Goal: Check status: Check status

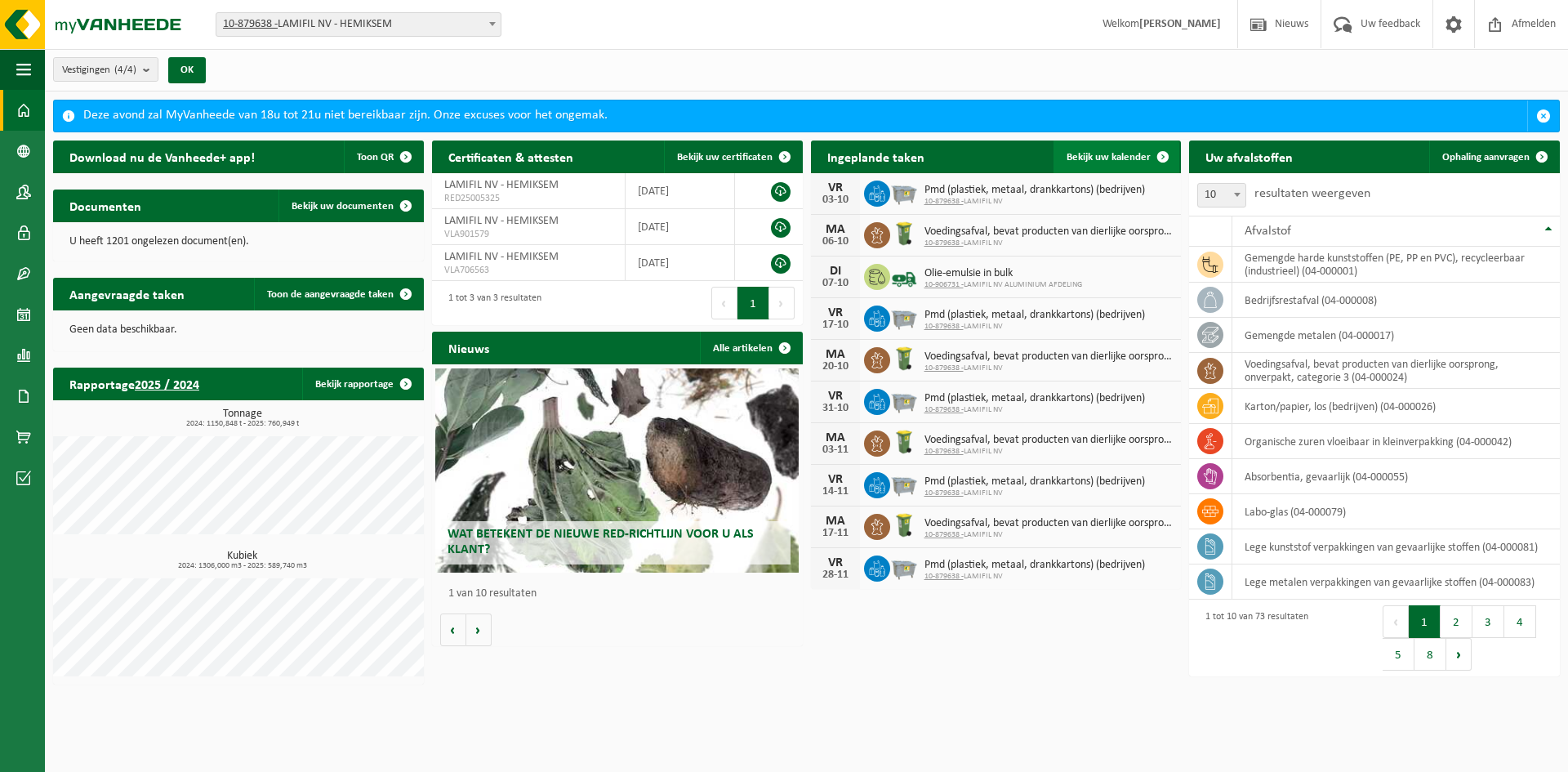
click at [1094, 148] on link "Bekijk uw kalender" at bounding box center [1116, 156] width 126 height 32
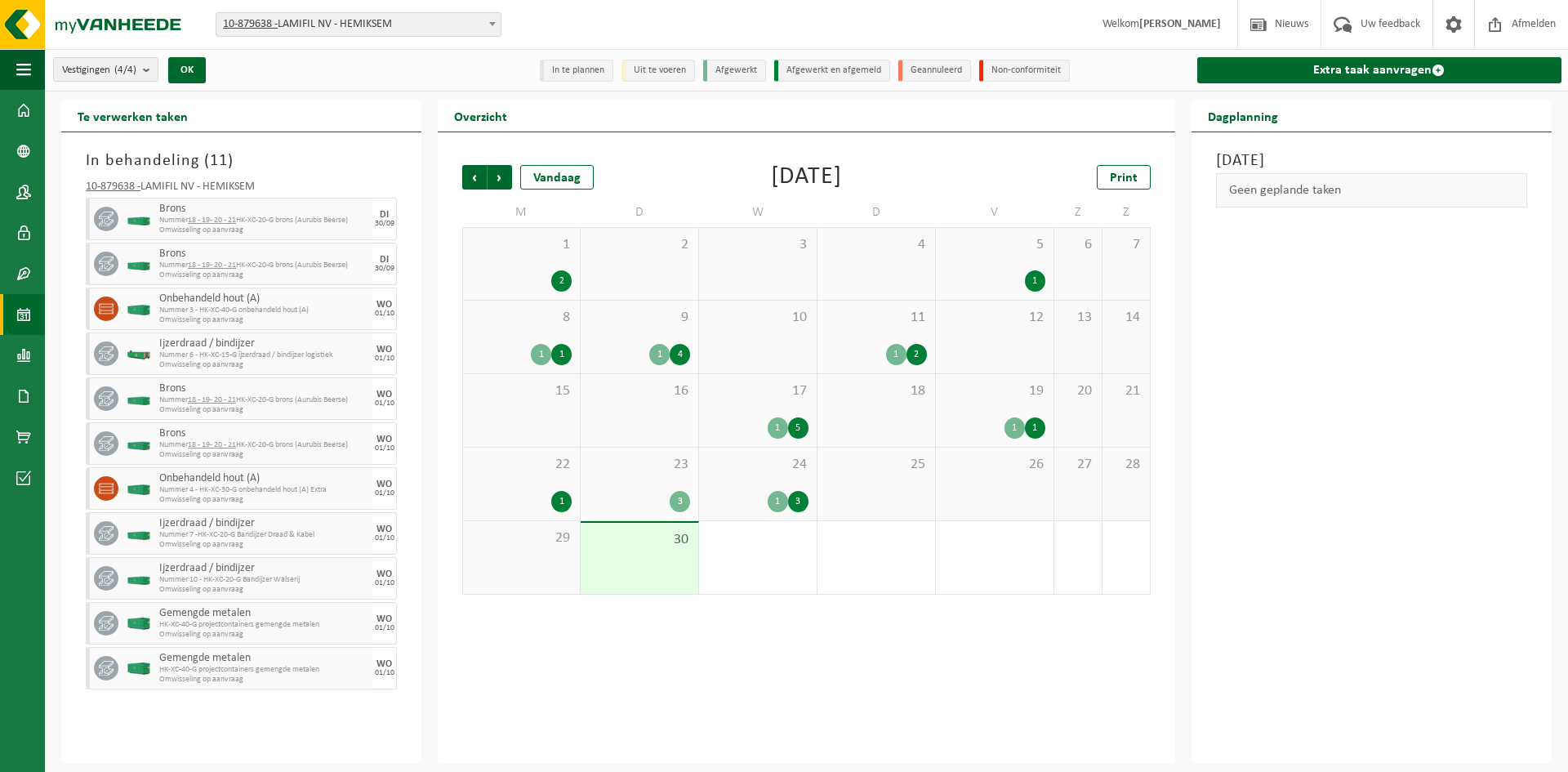
click at [628, 502] on div "3" at bounding box center [639, 502] width 101 height 22
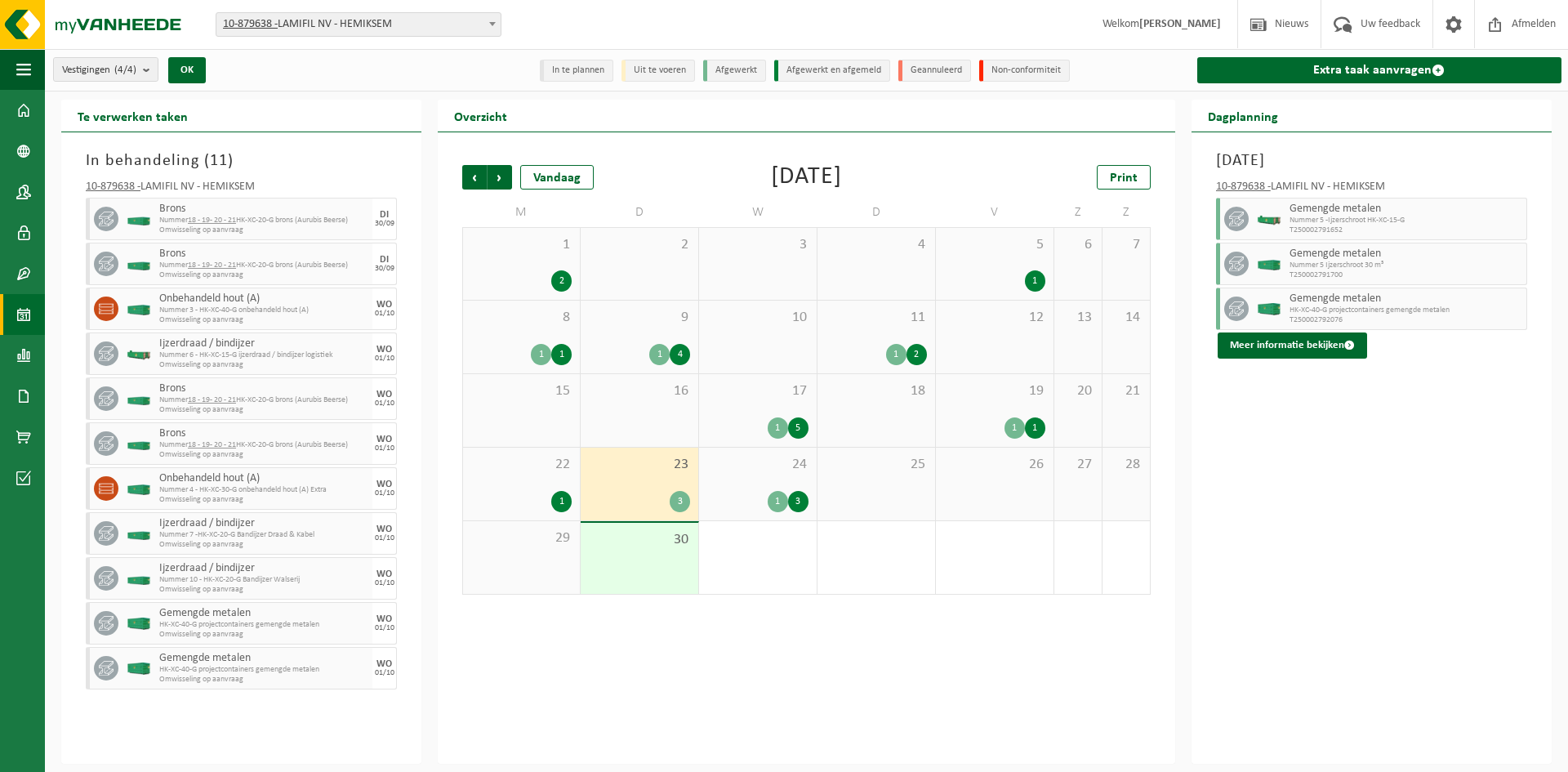
click at [632, 546] on span "30" at bounding box center [639, 540] width 101 height 18
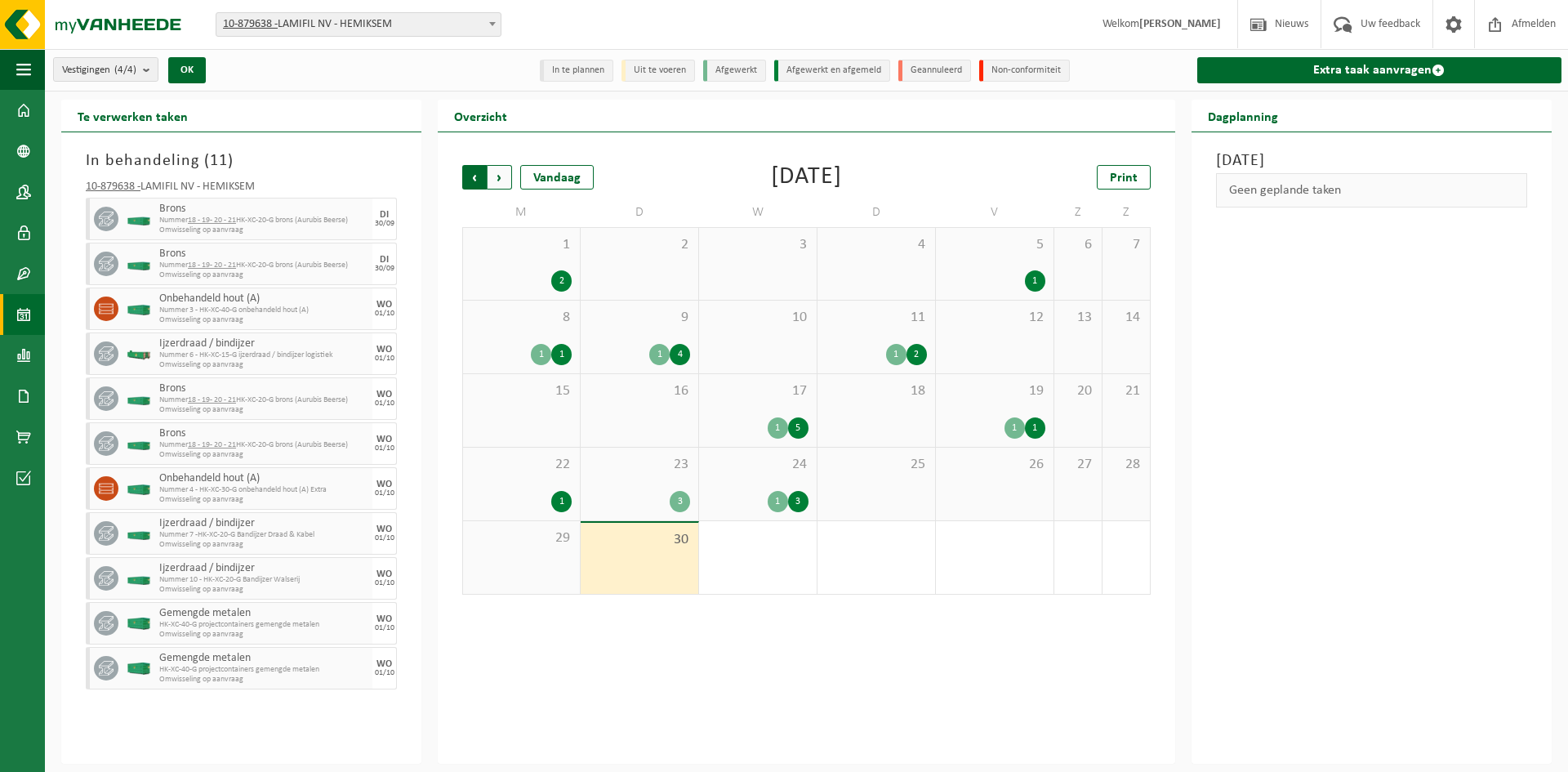
click at [500, 187] on span "Volgende" at bounding box center [499, 177] width 25 height 25
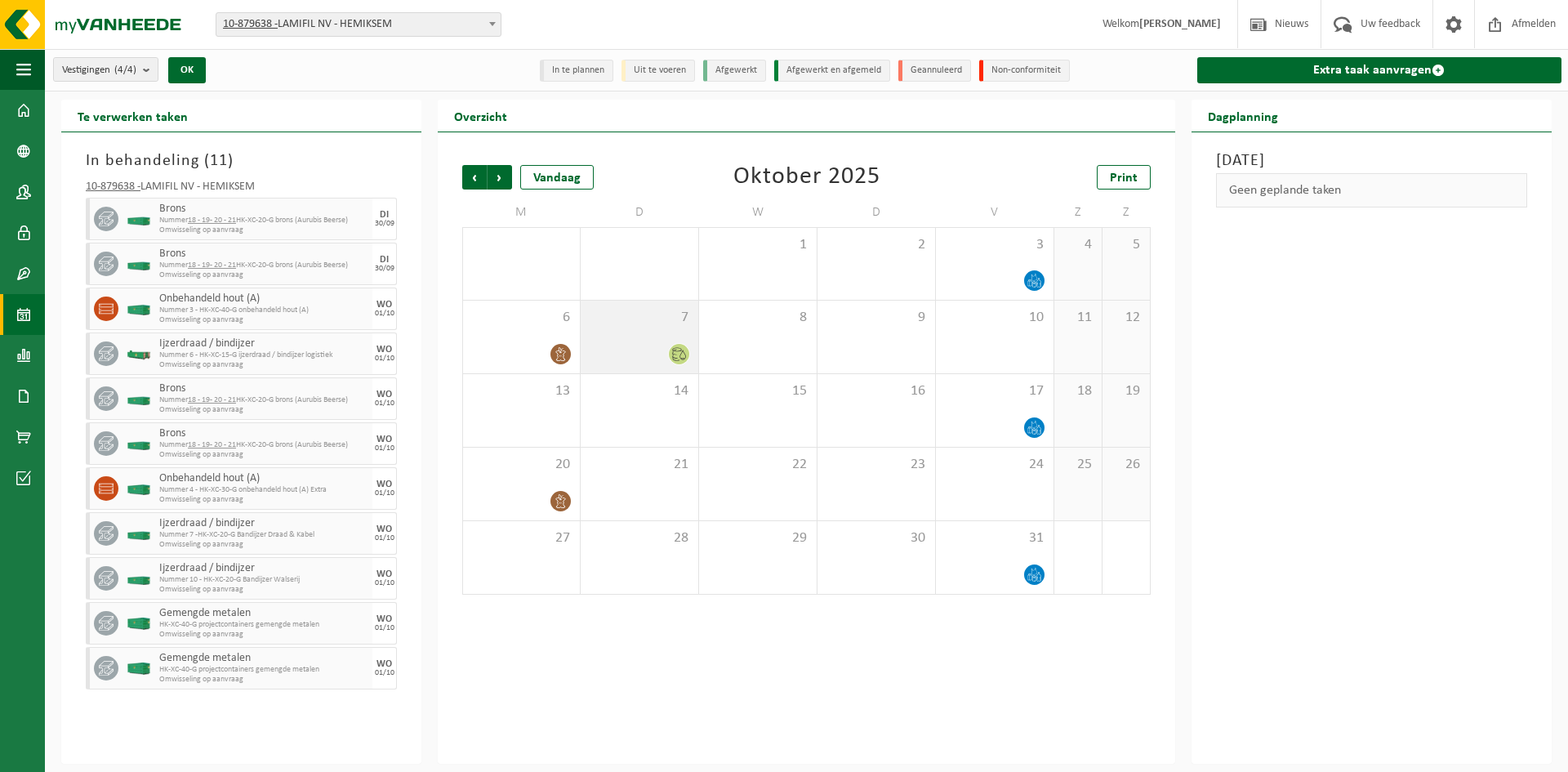
click at [639, 342] on div "7" at bounding box center [639, 337] width 118 height 73
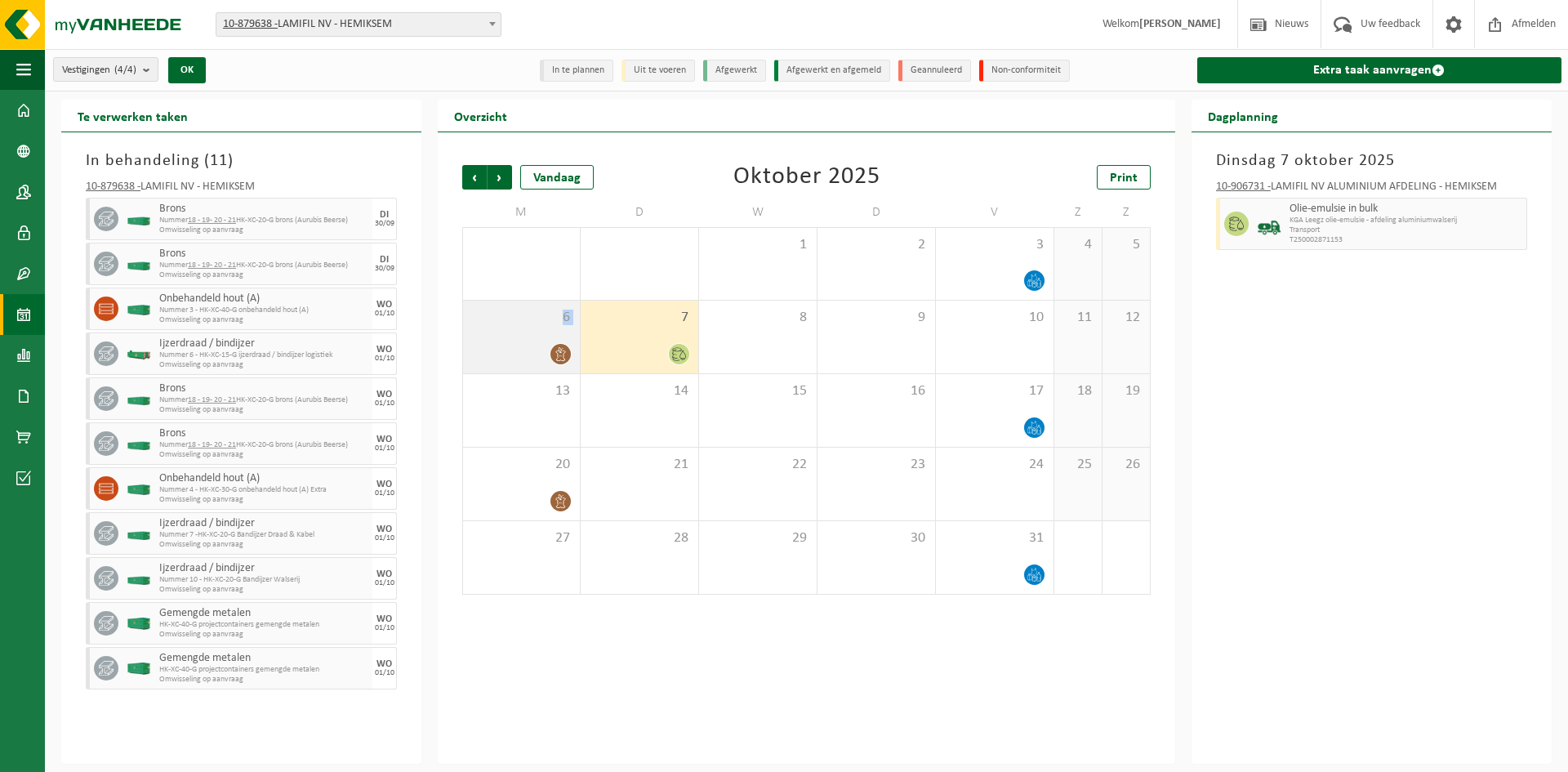
click at [514, 332] on div "6" at bounding box center [521, 337] width 117 height 73
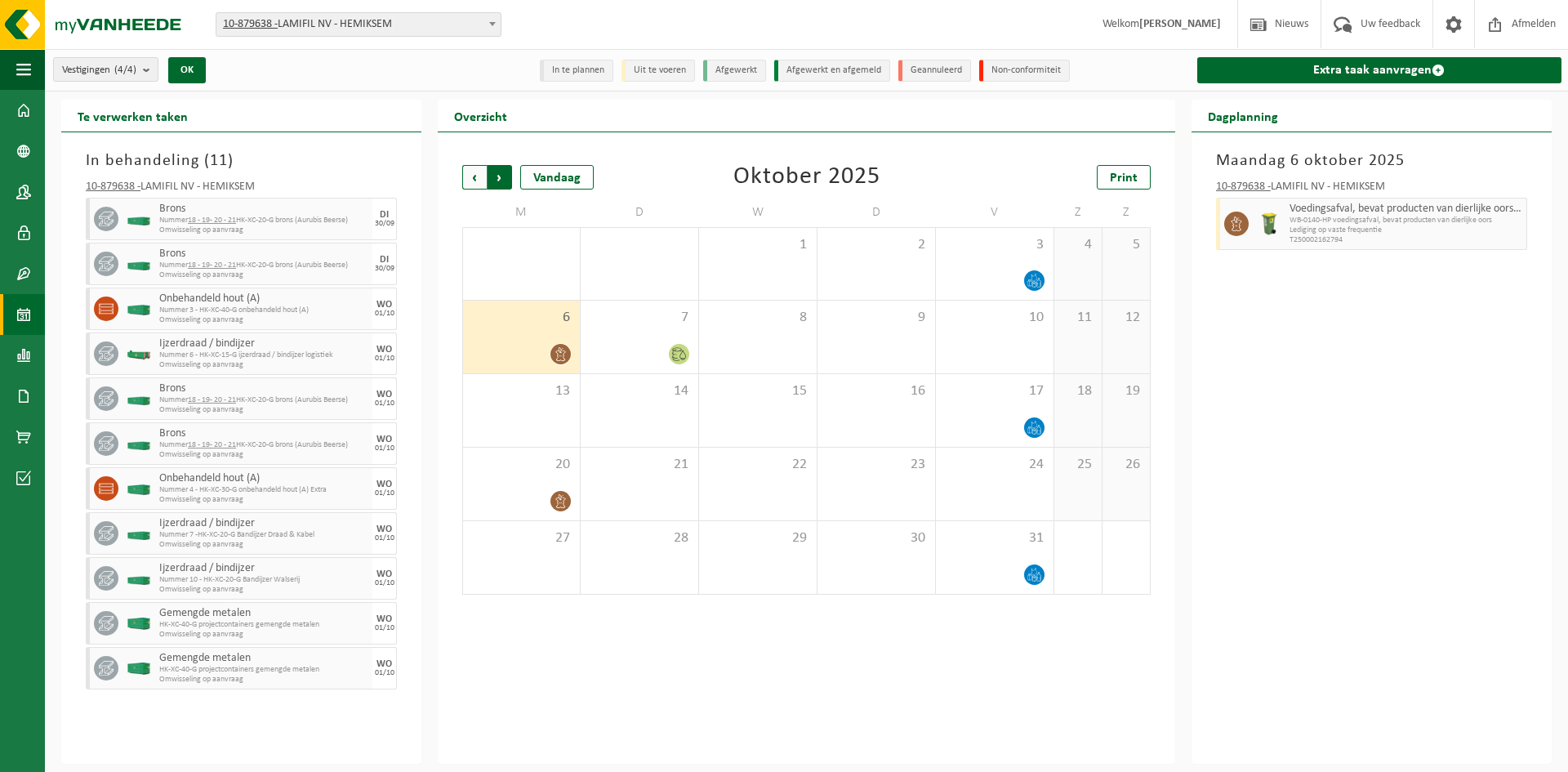
click at [464, 183] on span "Vorige" at bounding box center [474, 177] width 25 height 25
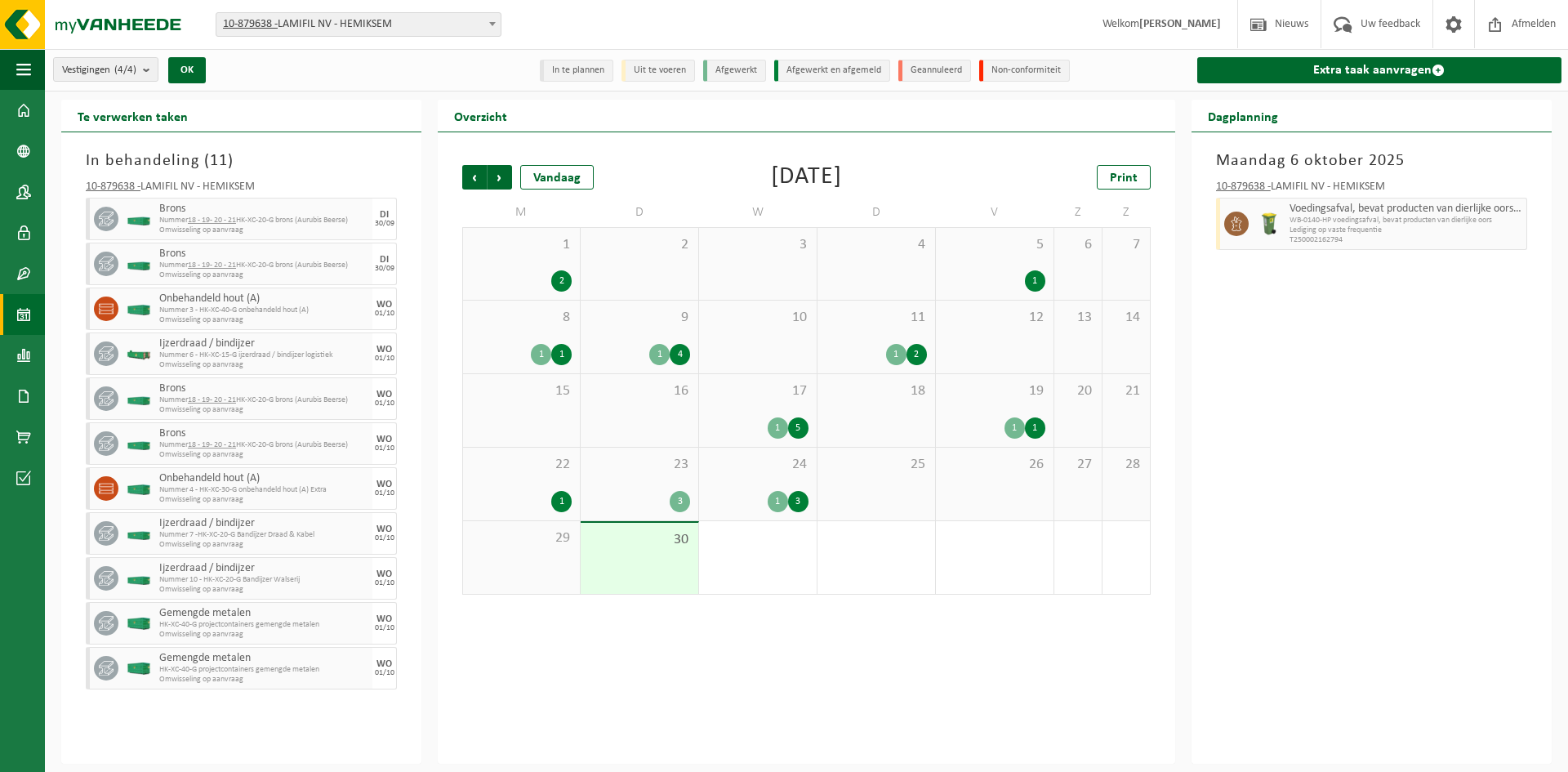
click at [524, 546] on div "29" at bounding box center [521, 558] width 117 height 73
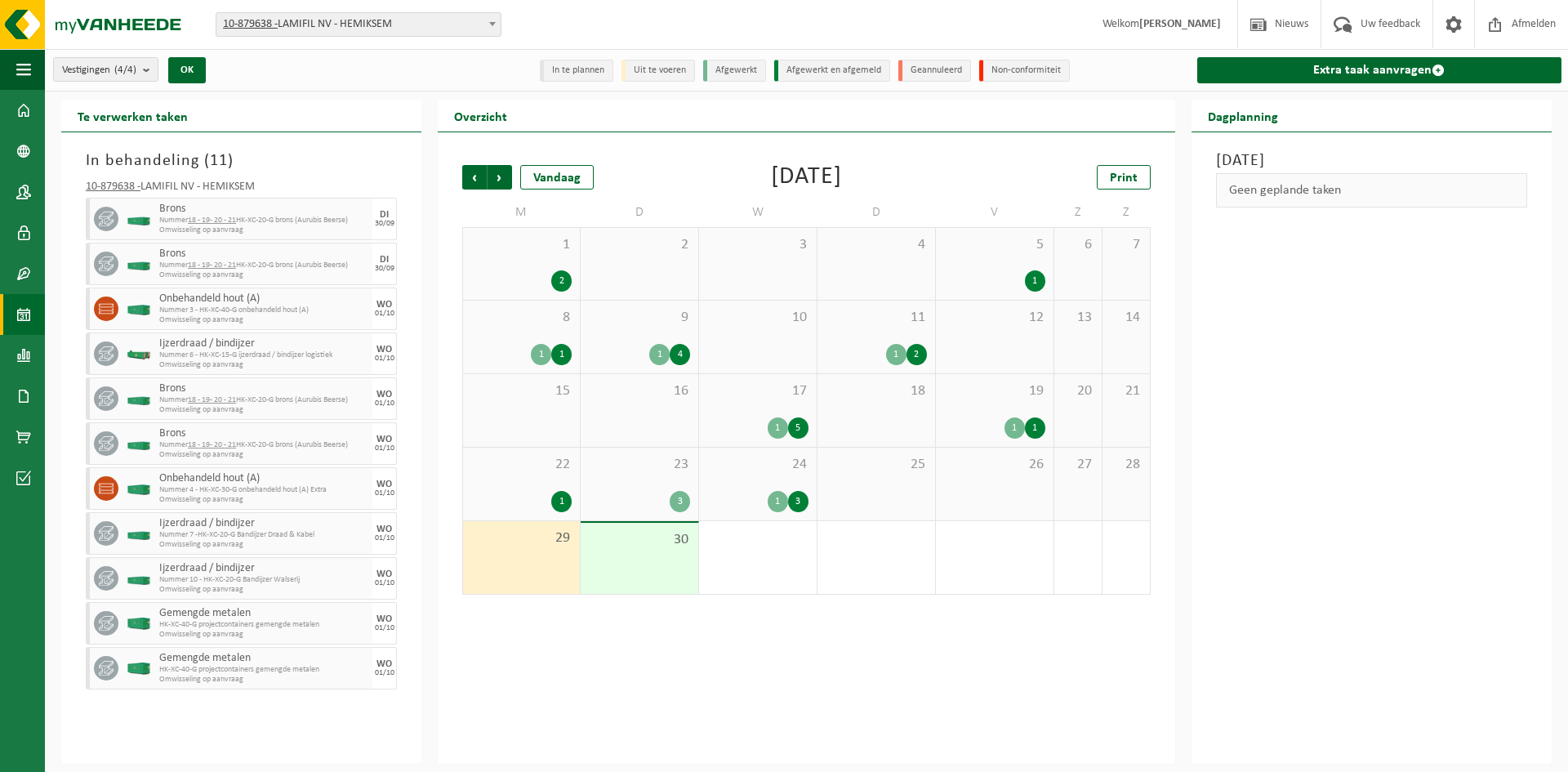
click at [617, 555] on div "30" at bounding box center [639, 558] width 118 height 71
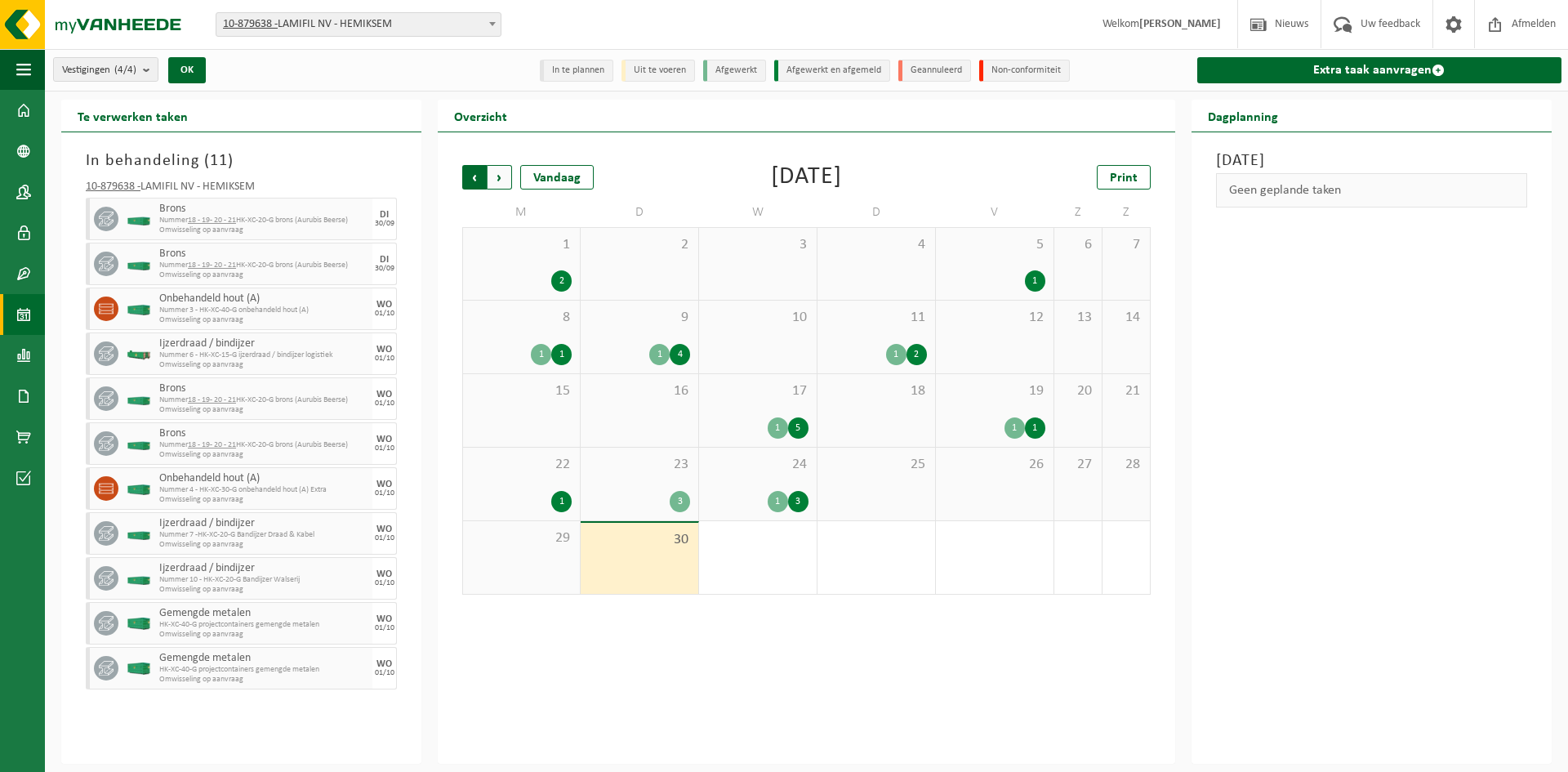
click at [503, 183] on span "Volgende" at bounding box center [499, 177] width 25 height 25
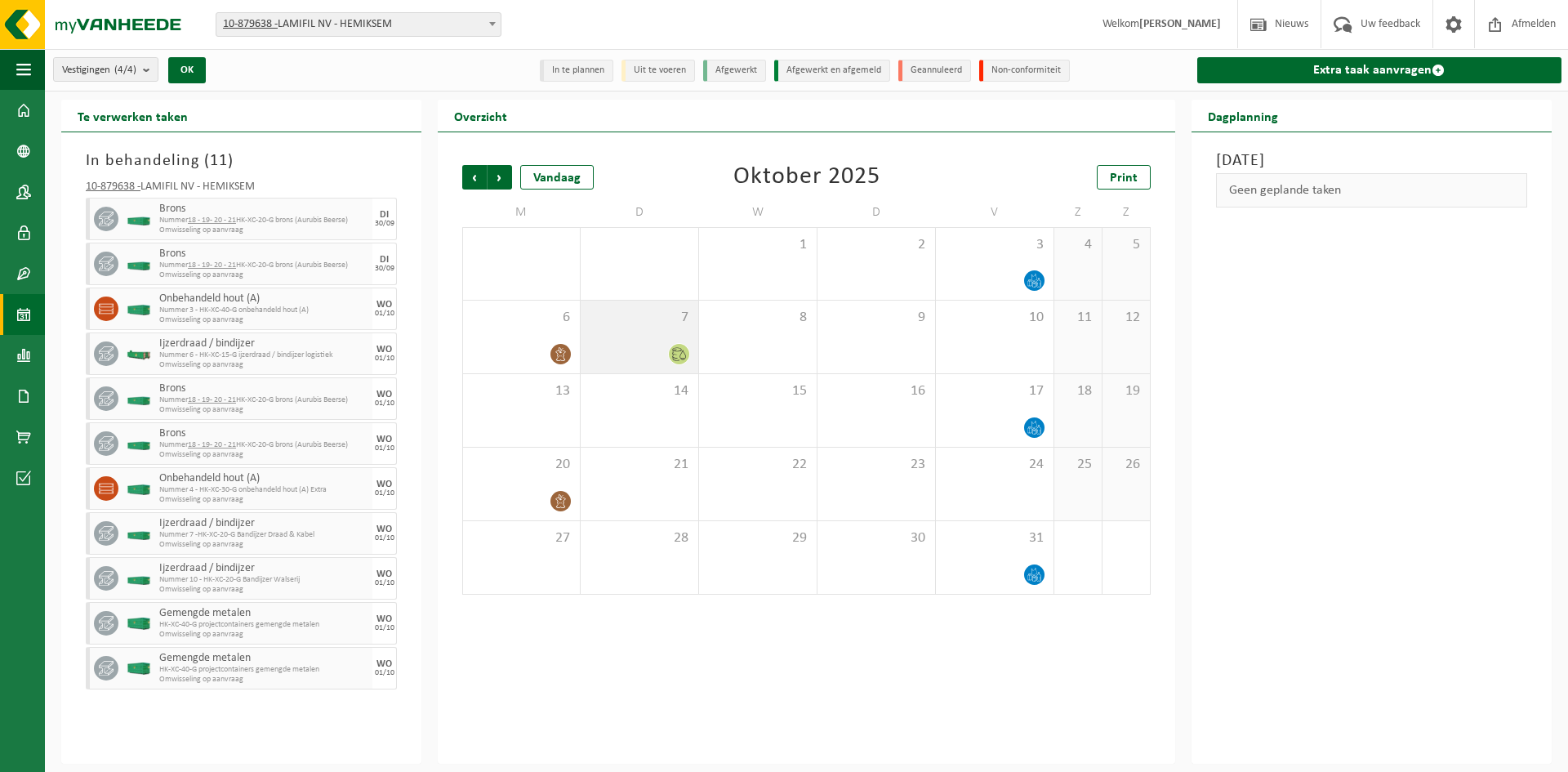
click at [652, 357] on div at bounding box center [639, 354] width 101 height 22
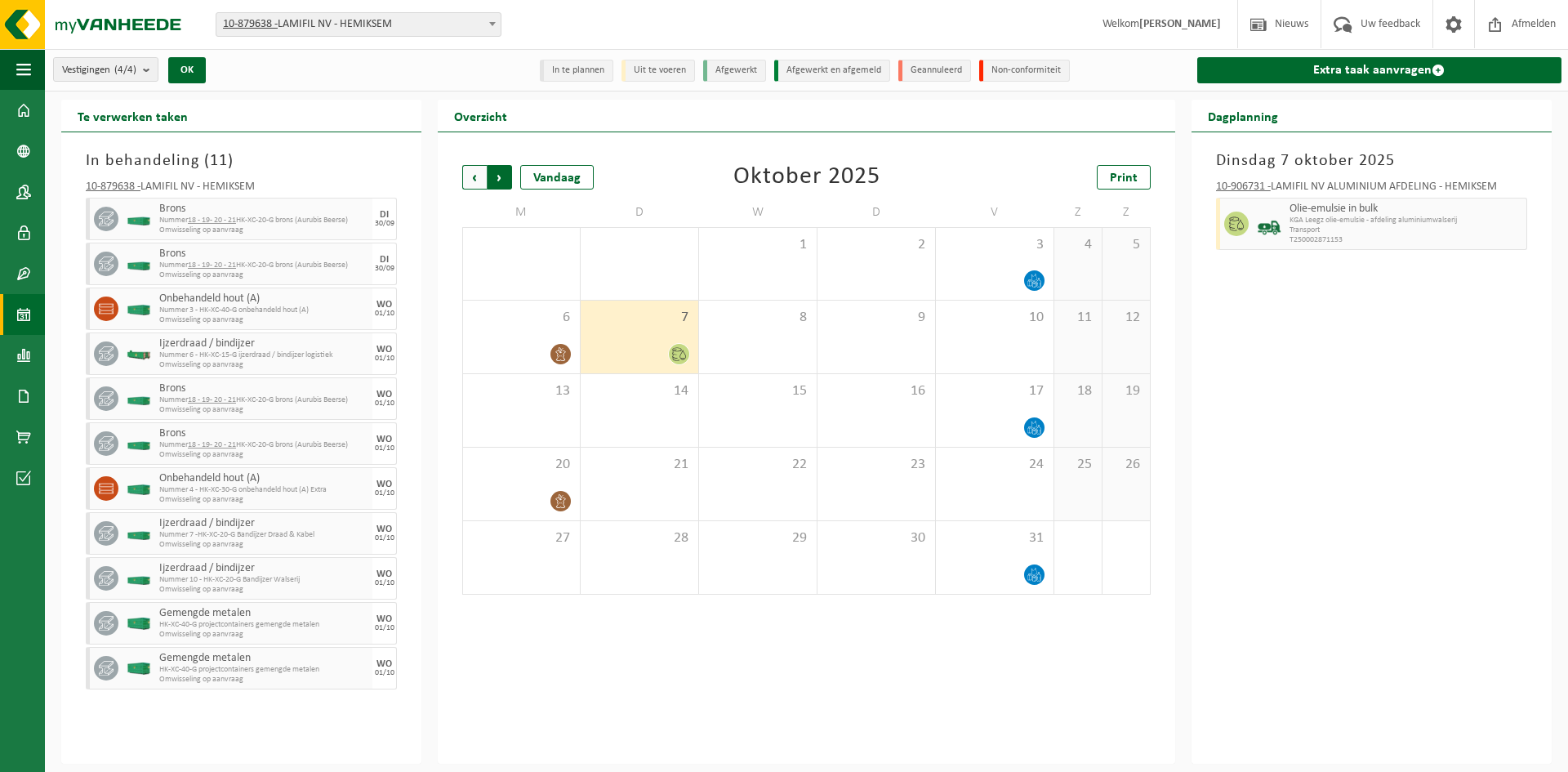
click at [475, 177] on span "Vorige" at bounding box center [474, 177] width 25 height 25
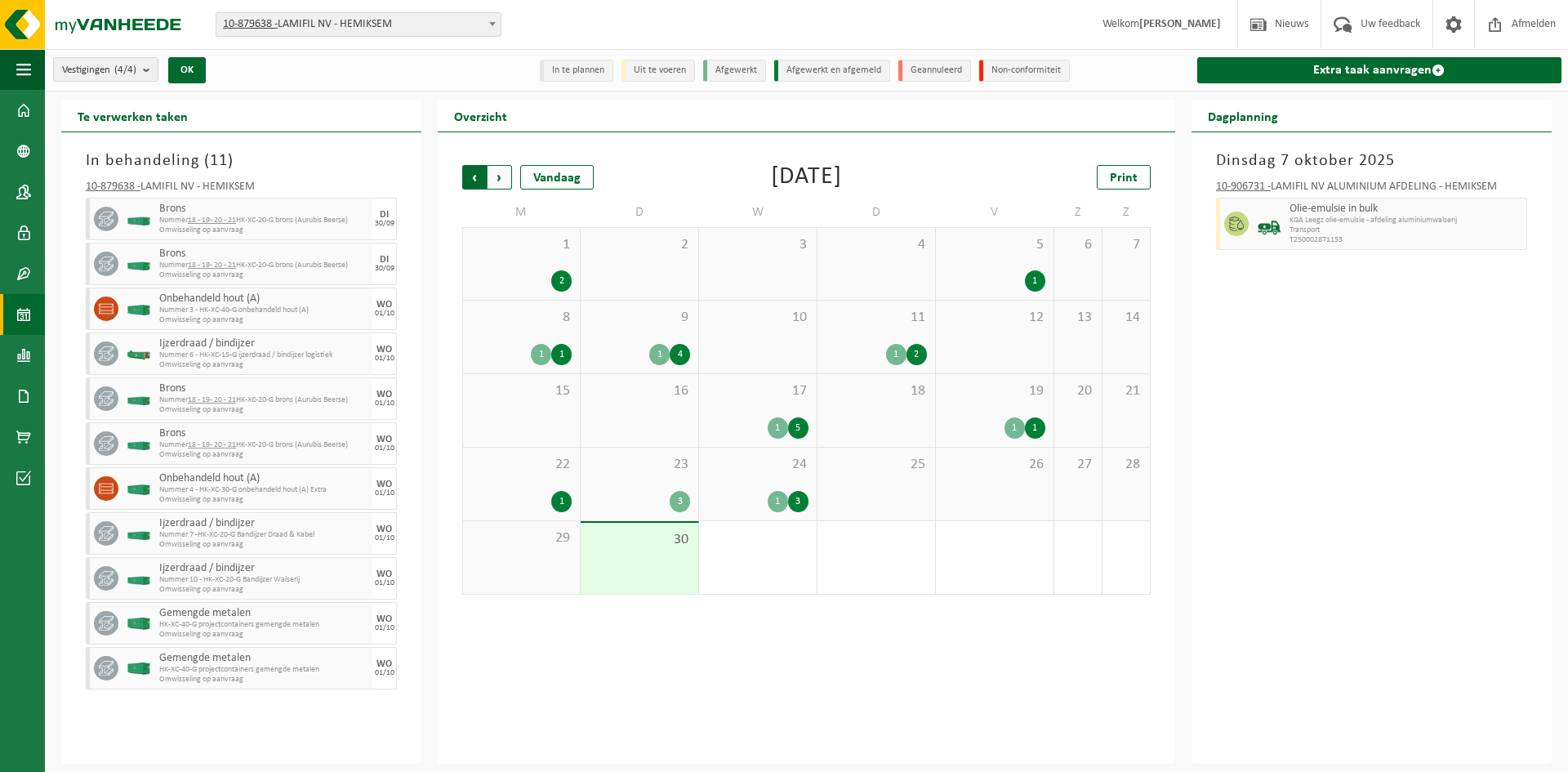
click at [498, 166] on span "Volgende" at bounding box center [499, 177] width 25 height 25
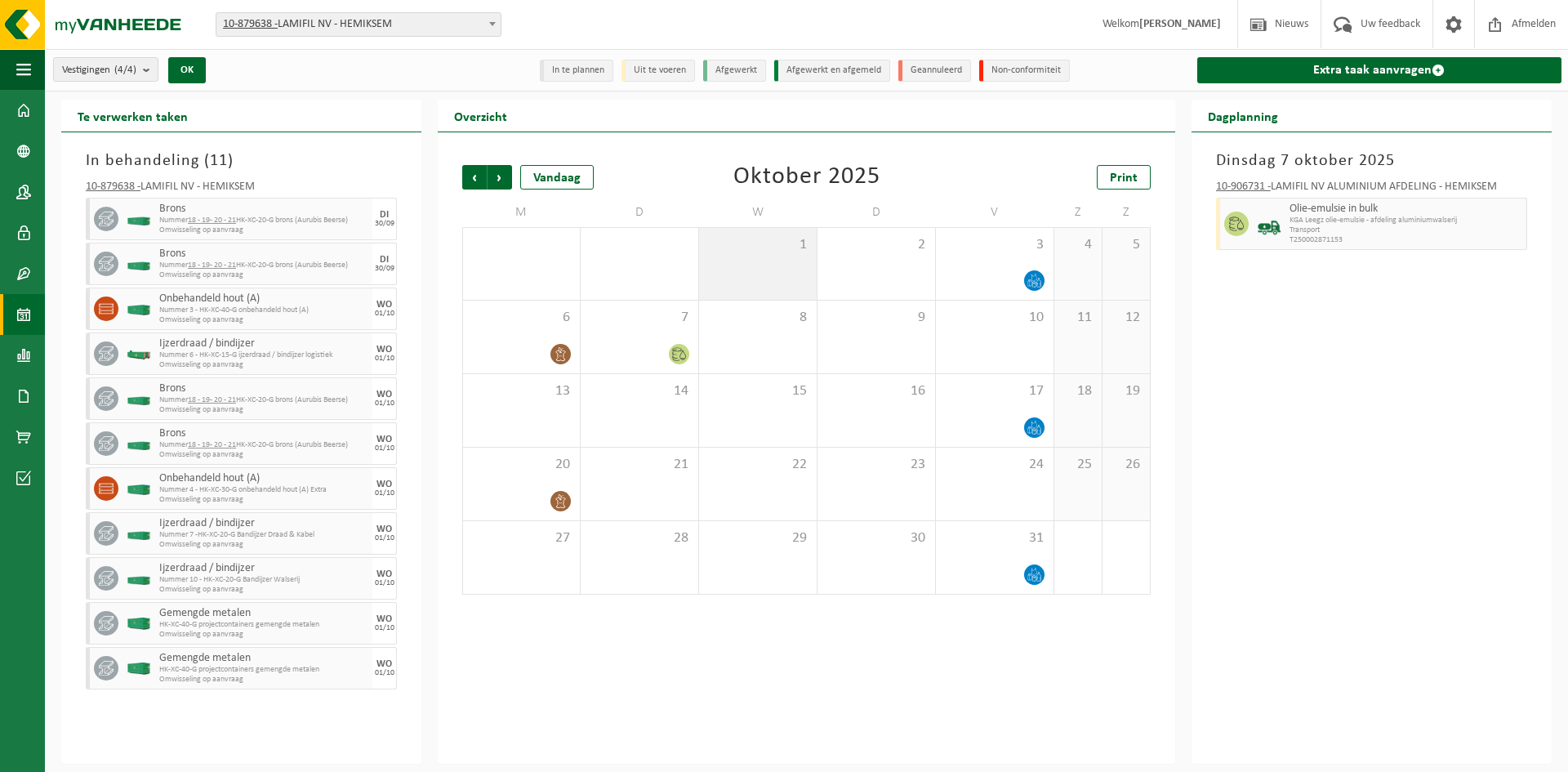
click at [764, 266] on div "1" at bounding box center [758, 263] width 118 height 72
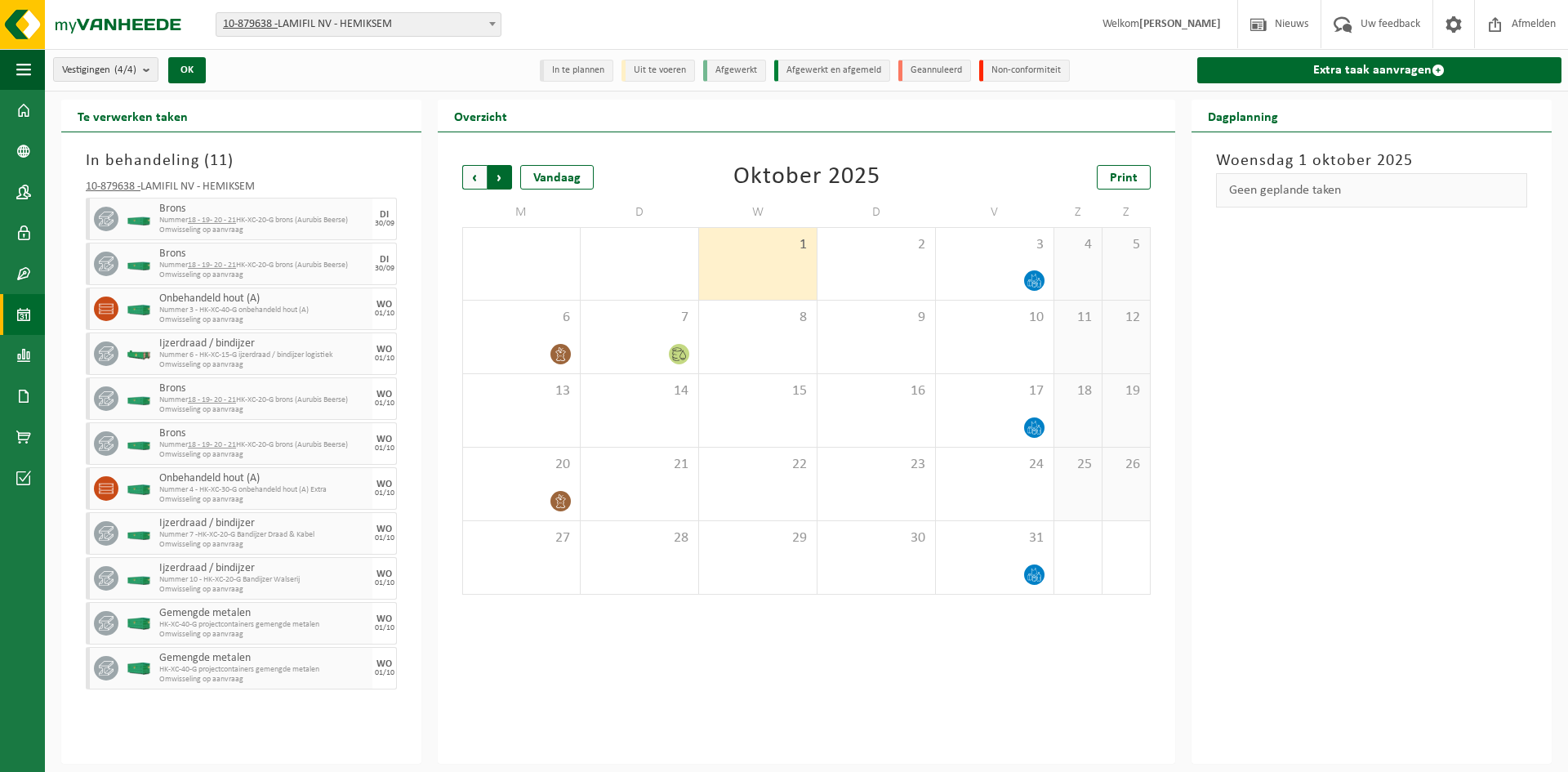
click at [468, 177] on span "Vorige" at bounding box center [474, 177] width 25 height 25
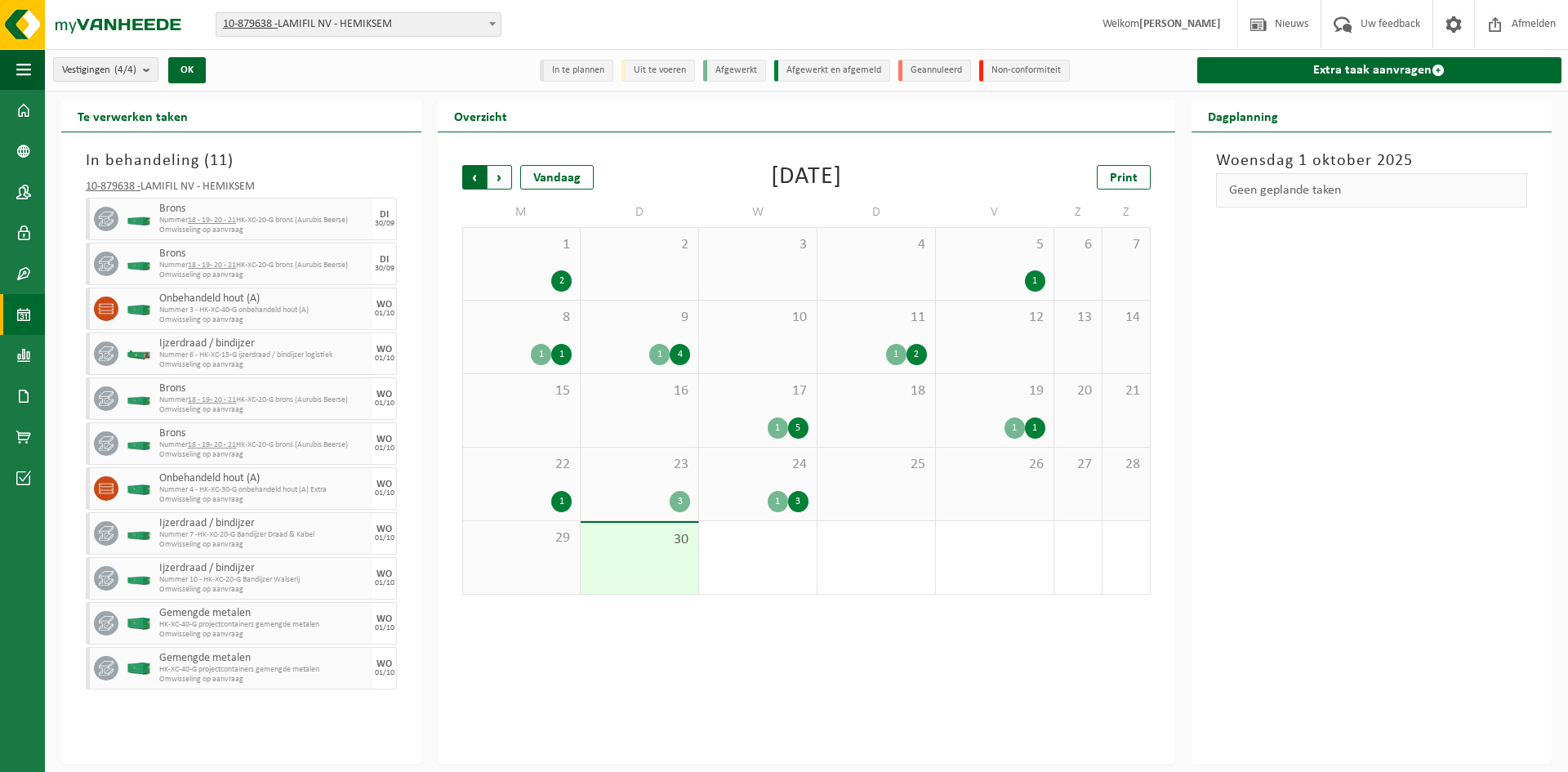
click at [499, 177] on span "Volgende" at bounding box center [499, 177] width 25 height 25
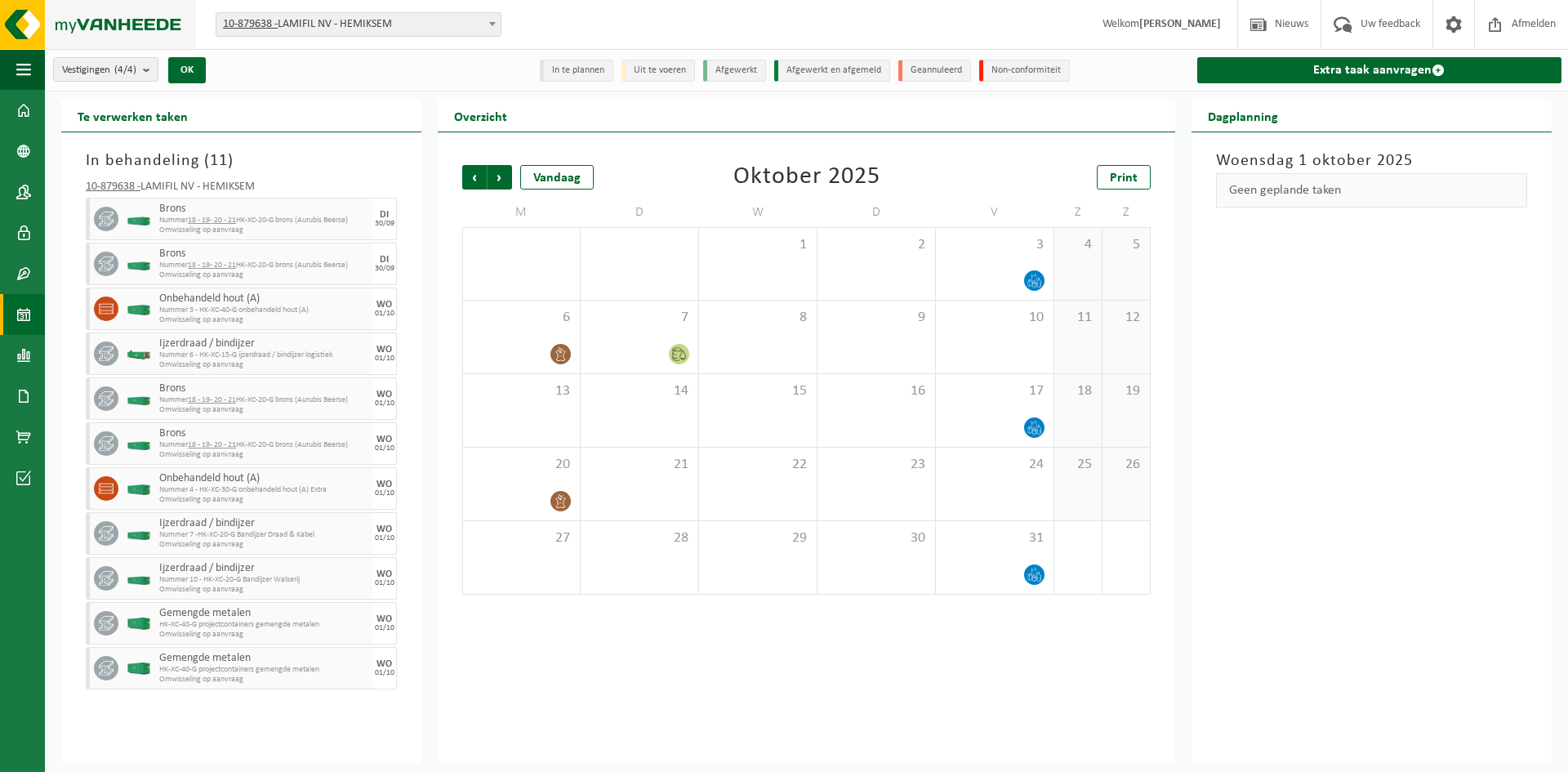
click at [93, 12] on img at bounding box center [98, 25] width 196 height 49
